Goal: Task Accomplishment & Management: Use online tool/utility

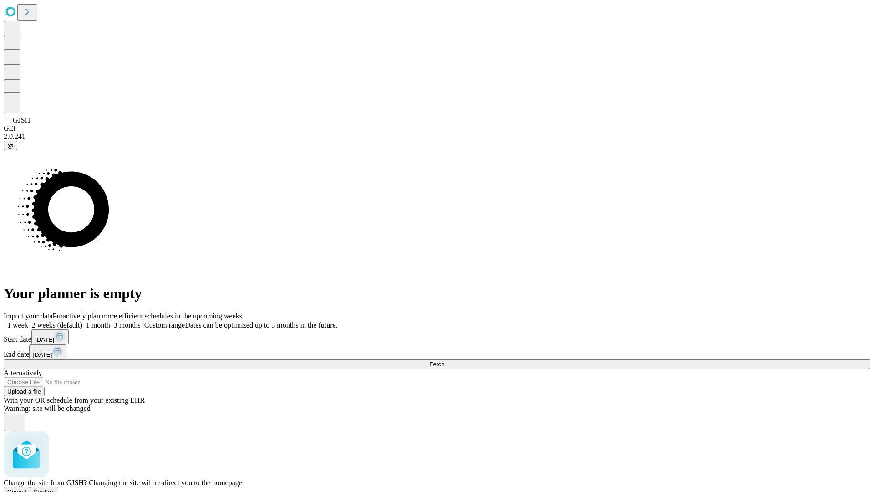
click at [55, 488] on span "Confirm" at bounding box center [44, 491] width 21 height 7
click at [82, 321] on label "2 weeks (default)" at bounding box center [55, 325] width 54 height 8
click at [444, 361] on span "Fetch" at bounding box center [436, 364] width 15 height 7
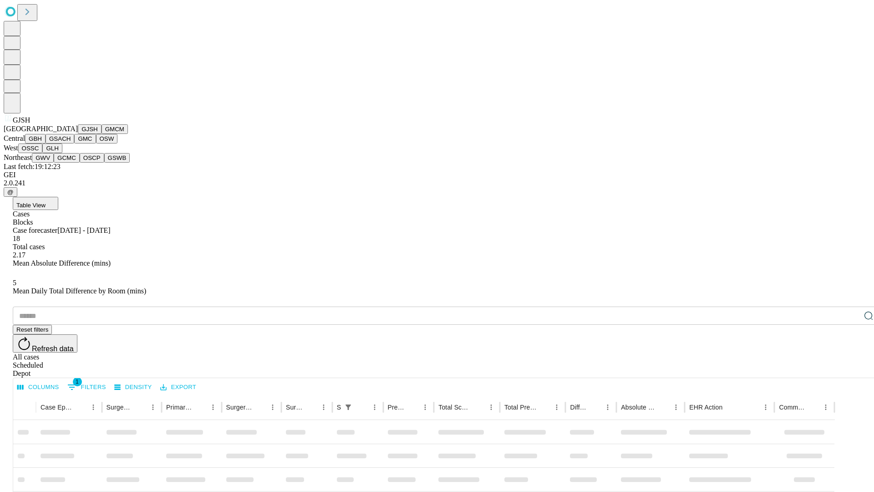
click at [102, 134] on button "GMCM" at bounding box center [115, 129] width 26 height 10
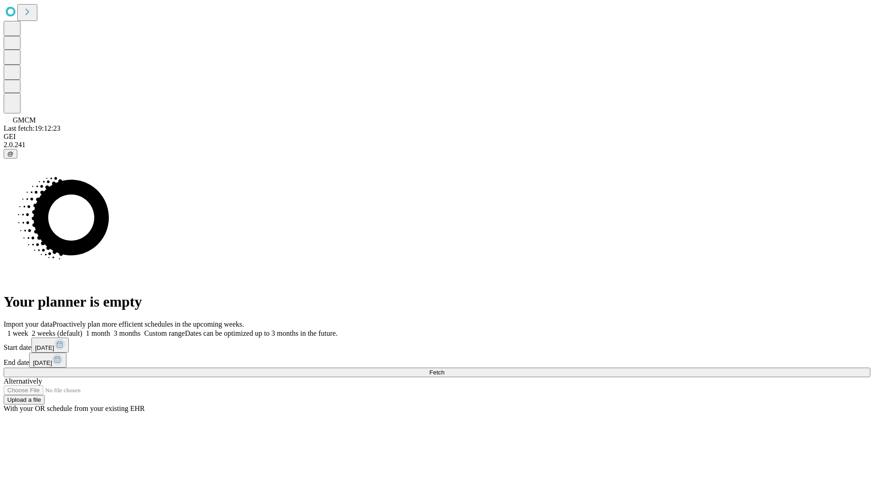
click at [82, 329] on label "2 weeks (default)" at bounding box center [55, 333] width 54 height 8
click at [444, 369] on span "Fetch" at bounding box center [436, 372] width 15 height 7
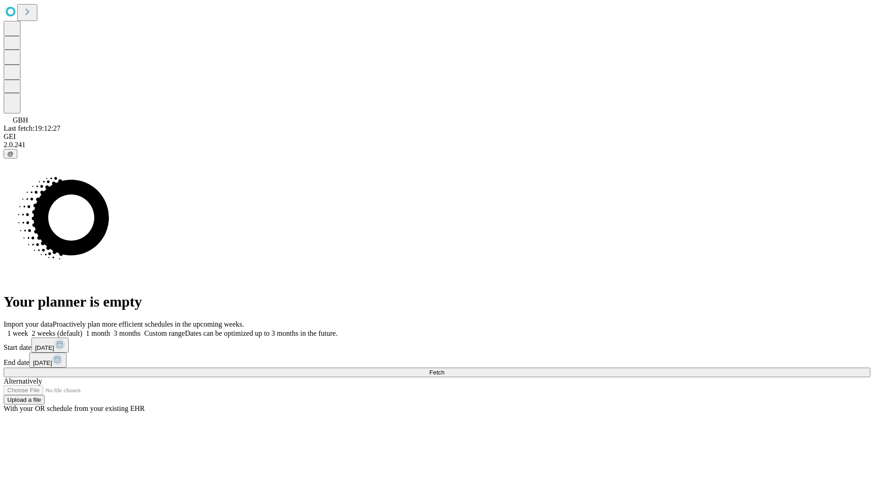
click at [82, 329] on label "2 weeks (default)" at bounding box center [55, 333] width 54 height 8
click at [444, 369] on span "Fetch" at bounding box center [436, 372] width 15 height 7
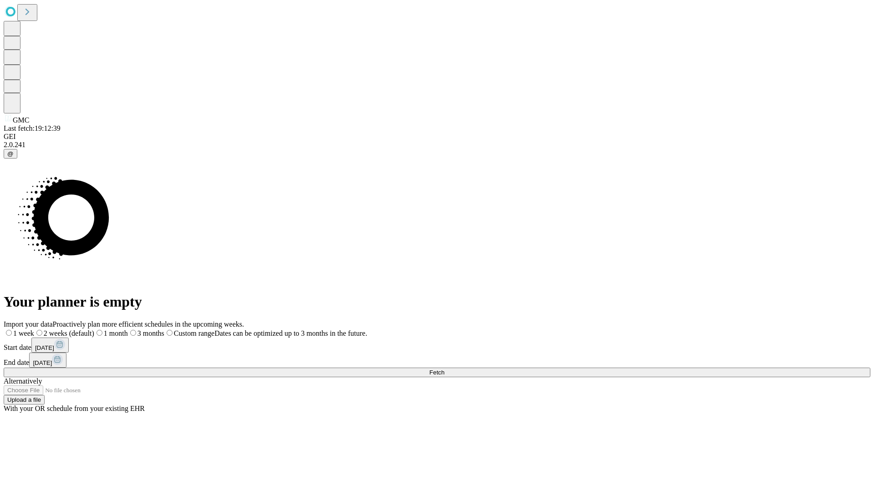
click at [94, 329] on label "2 weeks (default)" at bounding box center [64, 333] width 60 height 8
click at [444, 369] on span "Fetch" at bounding box center [436, 372] width 15 height 7
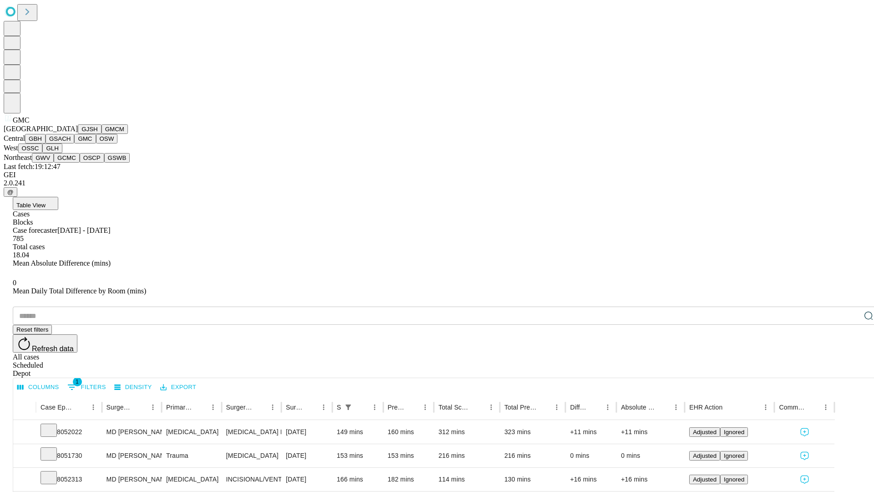
click at [96, 143] on button "OSW" at bounding box center [107, 139] width 22 height 10
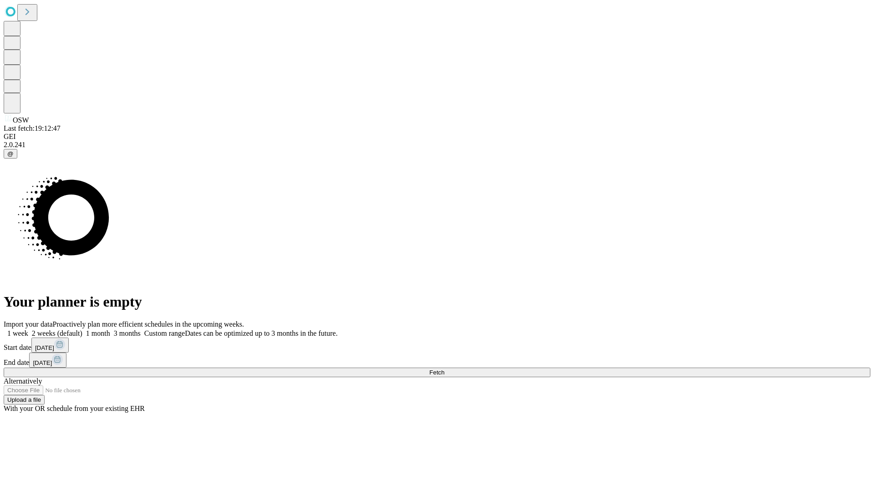
click at [82, 329] on label "2 weeks (default)" at bounding box center [55, 333] width 54 height 8
click at [444, 369] on span "Fetch" at bounding box center [436, 372] width 15 height 7
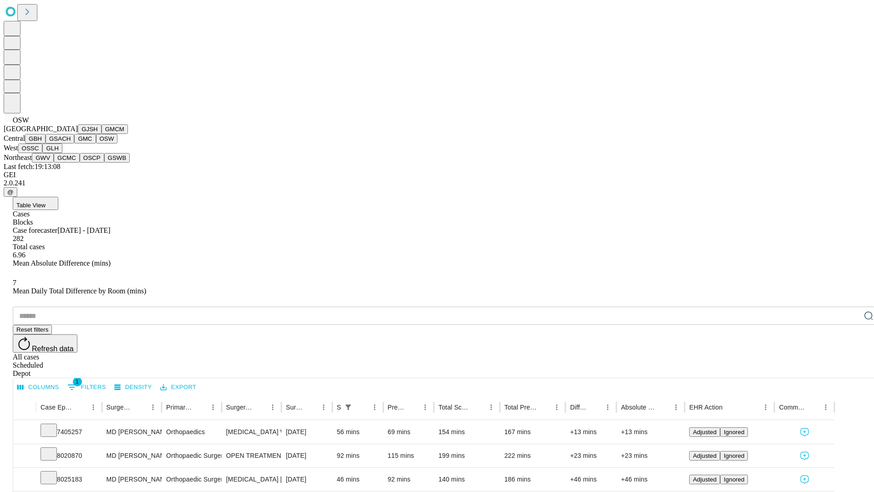
click at [43, 153] on button "OSSC" at bounding box center [30, 148] width 25 height 10
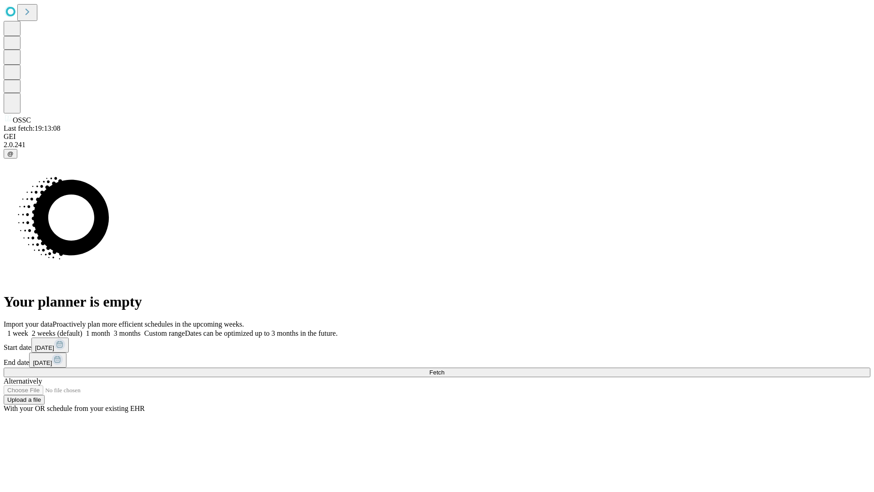
click at [82, 329] on label "2 weeks (default)" at bounding box center [55, 333] width 54 height 8
click at [444, 369] on span "Fetch" at bounding box center [436, 372] width 15 height 7
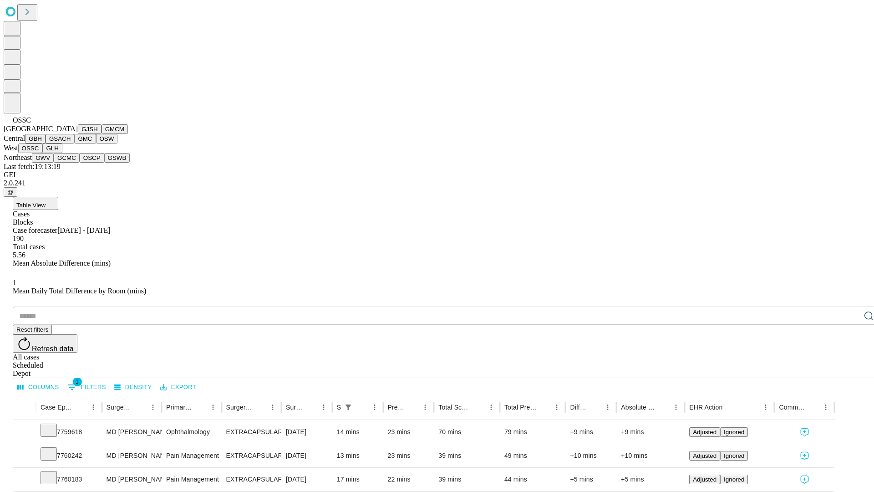
click at [62, 153] on button "GLH" at bounding box center [52, 148] width 20 height 10
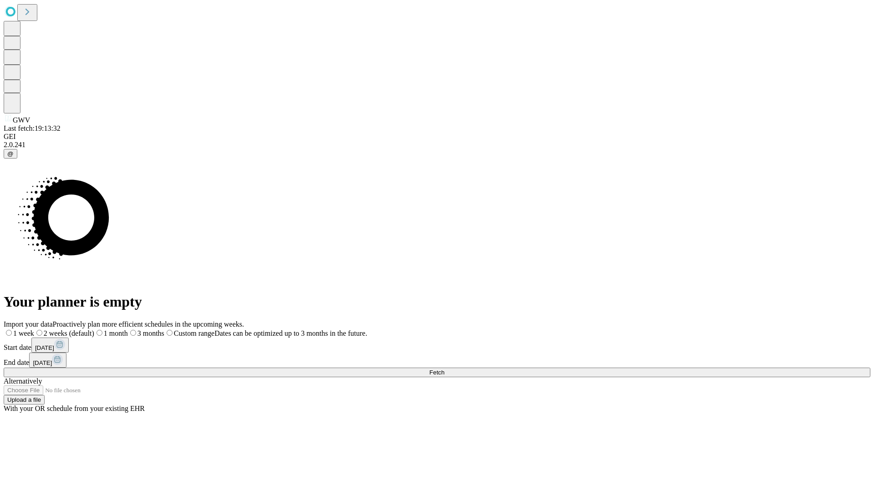
click at [94, 329] on label "2 weeks (default)" at bounding box center [64, 333] width 60 height 8
click at [444, 369] on span "Fetch" at bounding box center [436, 372] width 15 height 7
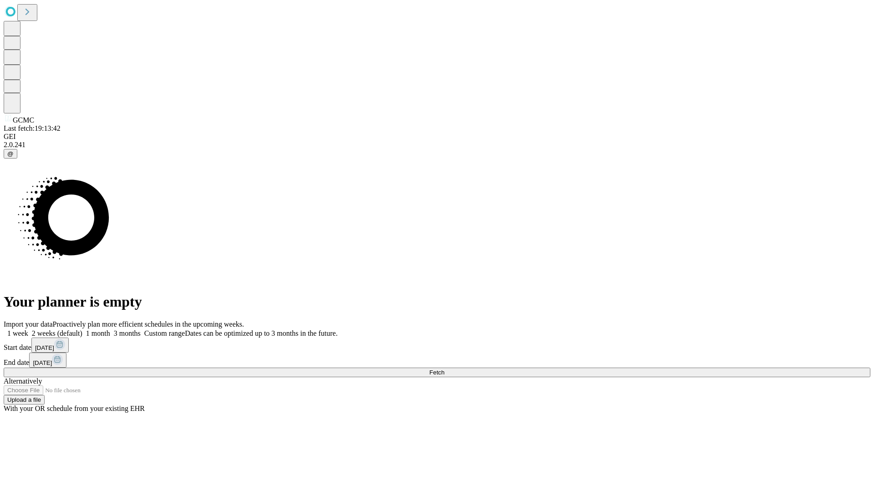
click at [444, 369] on span "Fetch" at bounding box center [436, 372] width 15 height 7
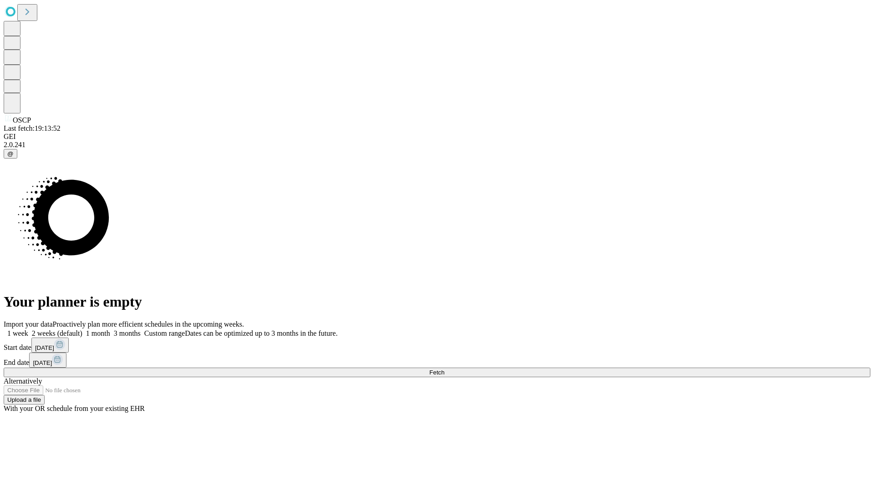
click at [82, 329] on label "2 weeks (default)" at bounding box center [55, 333] width 54 height 8
click at [444, 369] on span "Fetch" at bounding box center [436, 372] width 15 height 7
